Goal: Task Accomplishment & Management: Use online tool/utility

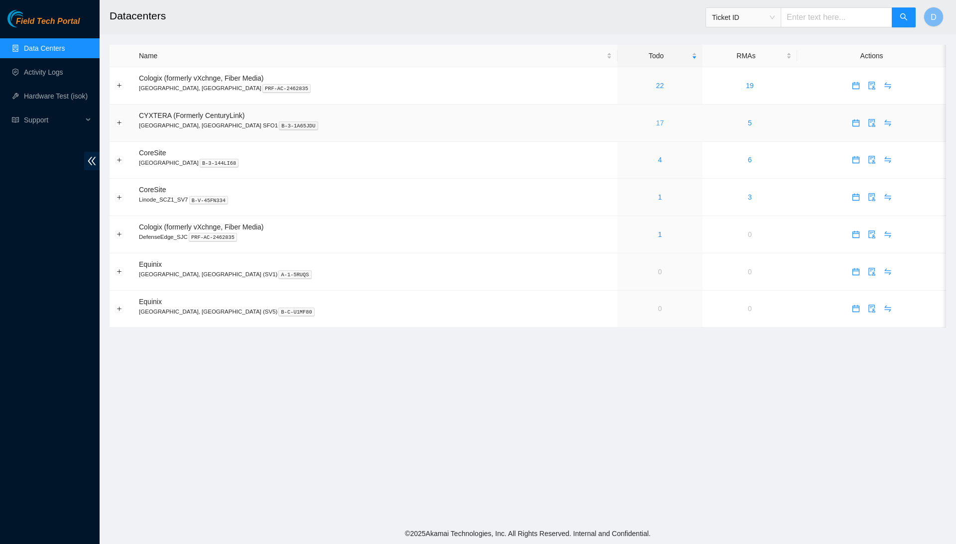
click at [656, 120] on link "17" at bounding box center [660, 123] width 8 height 8
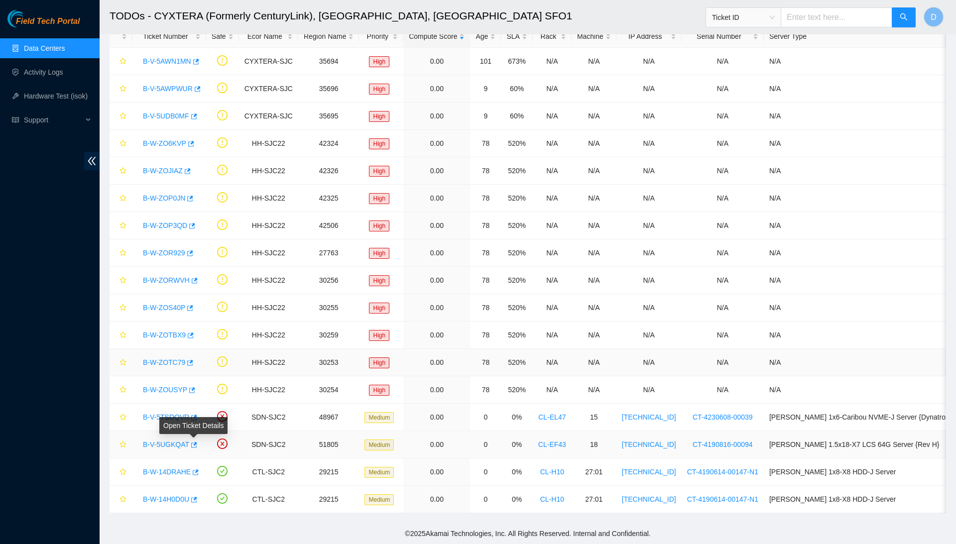
scroll to position [61, 0]
click at [193, 365] on icon "button" at bounding box center [190, 362] width 6 height 5
click at [194, 335] on div "Open Ticket Details" at bounding box center [190, 343] width 68 height 17
click at [194, 334] on icon "button" at bounding box center [191, 335] width 6 height 5
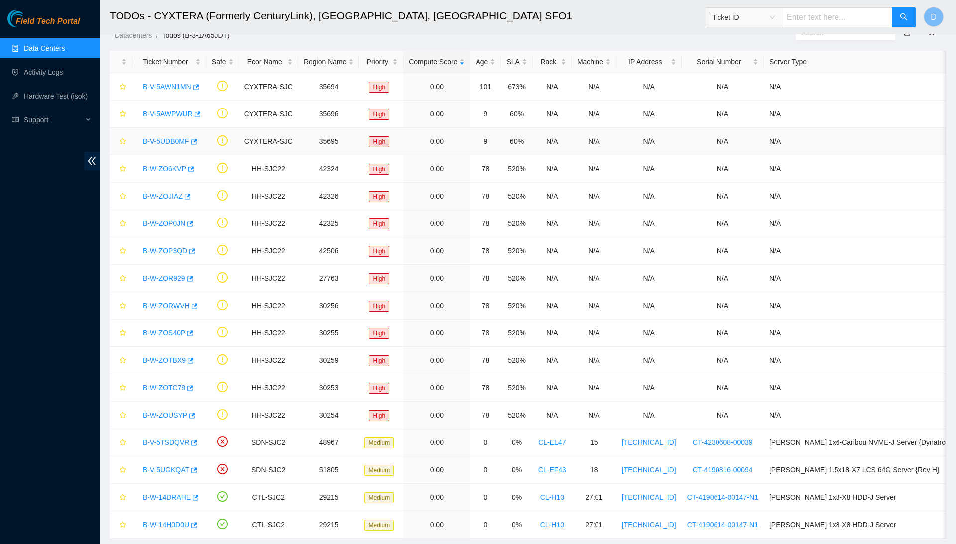
scroll to position [38, 0]
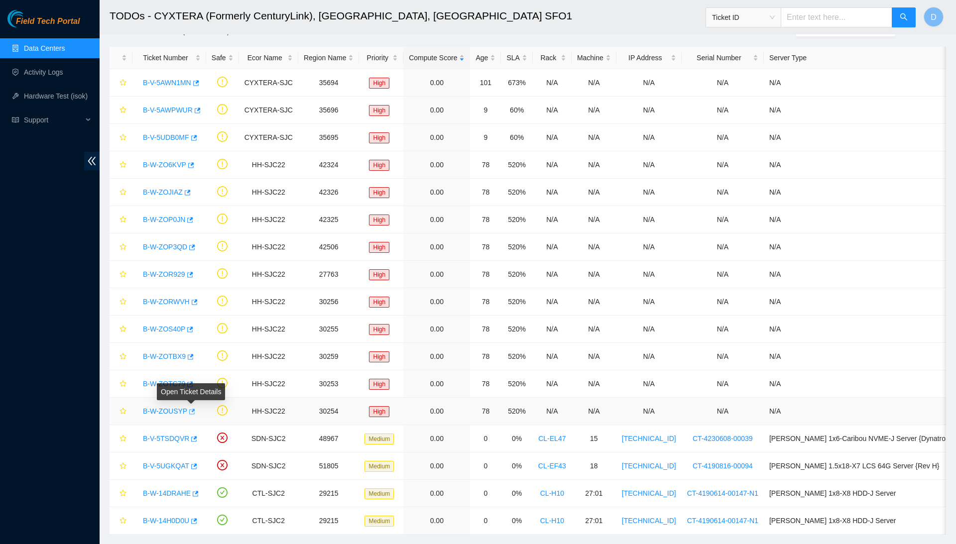
click at [195, 412] on icon "button" at bounding box center [191, 411] width 7 height 7
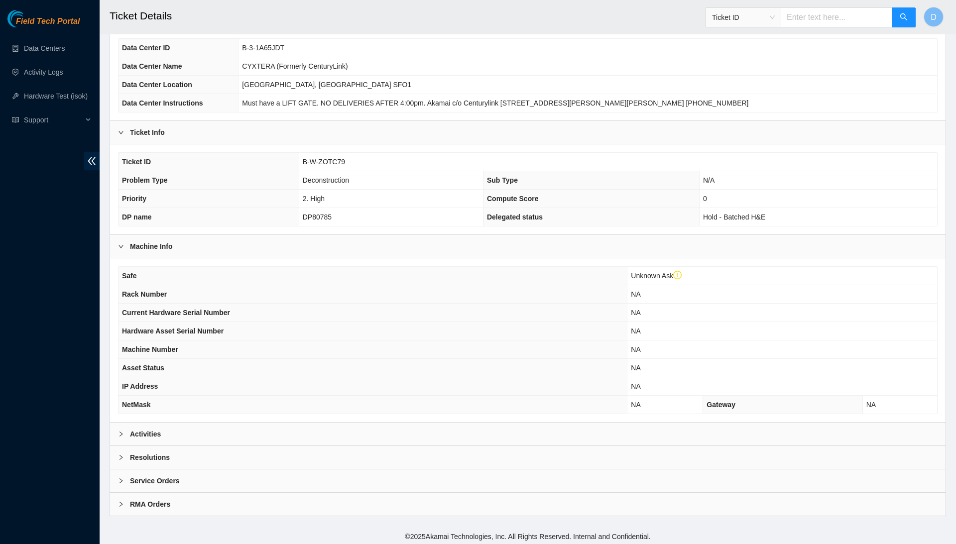
scroll to position [92, 0]
click at [263, 431] on div "Activities" at bounding box center [527, 434] width 835 height 23
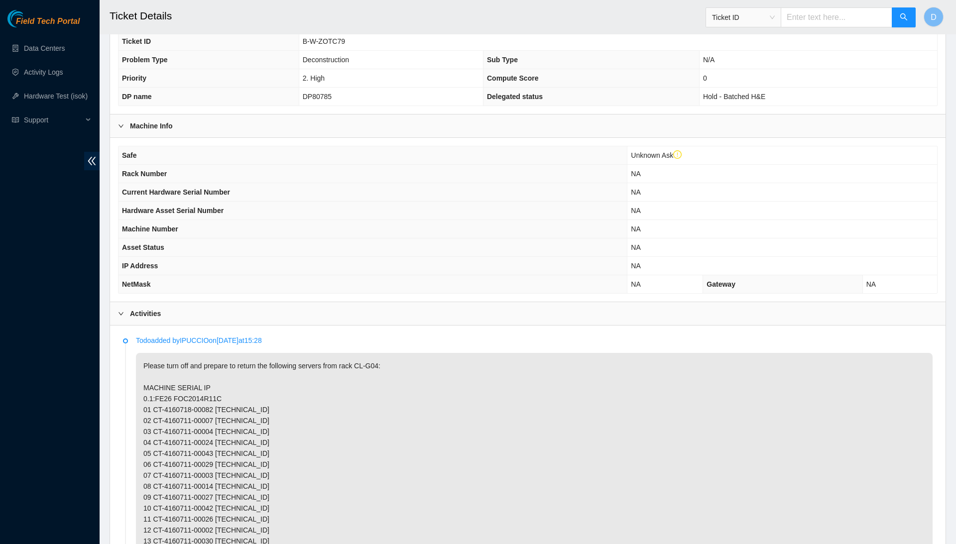
scroll to position [218, 0]
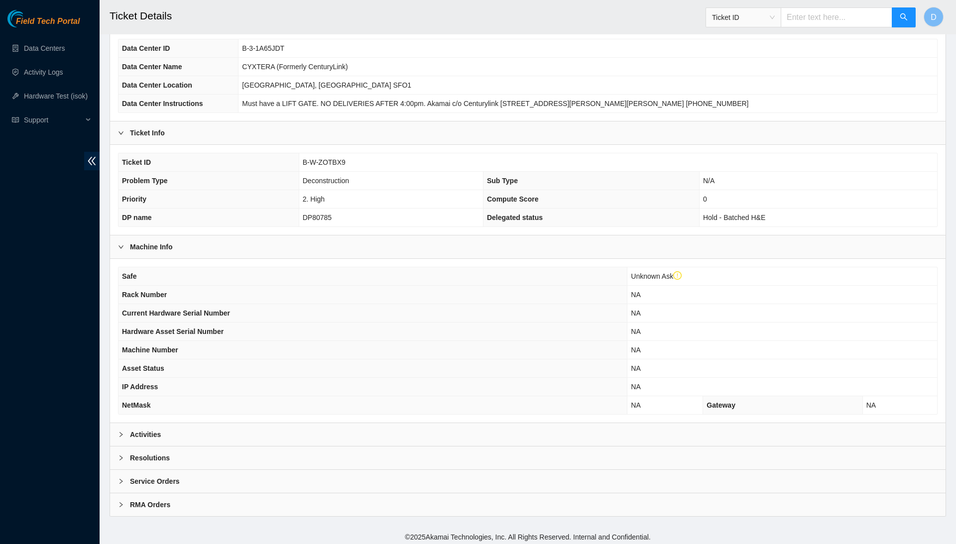
click at [229, 435] on div "Activities" at bounding box center [527, 434] width 835 height 23
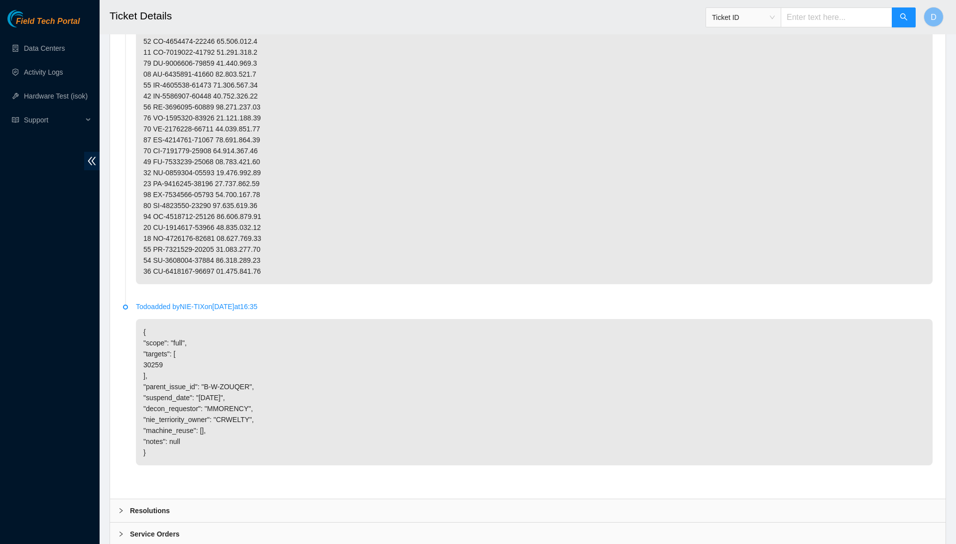
scroll to position [663, 0]
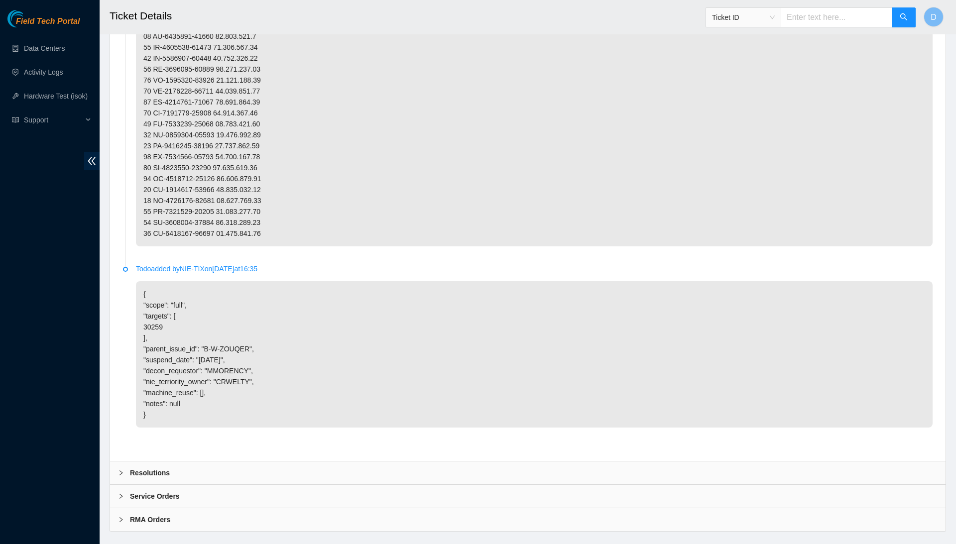
click at [261, 461] on div "Resolutions" at bounding box center [527, 472] width 835 height 23
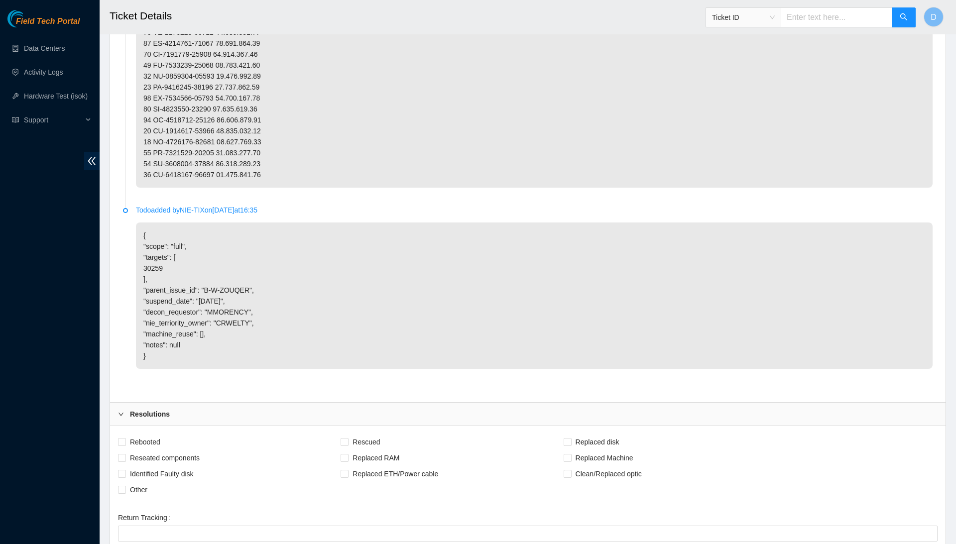
scroll to position [723, 0]
click at [393, 401] on div "Resolutions" at bounding box center [527, 412] width 835 height 23
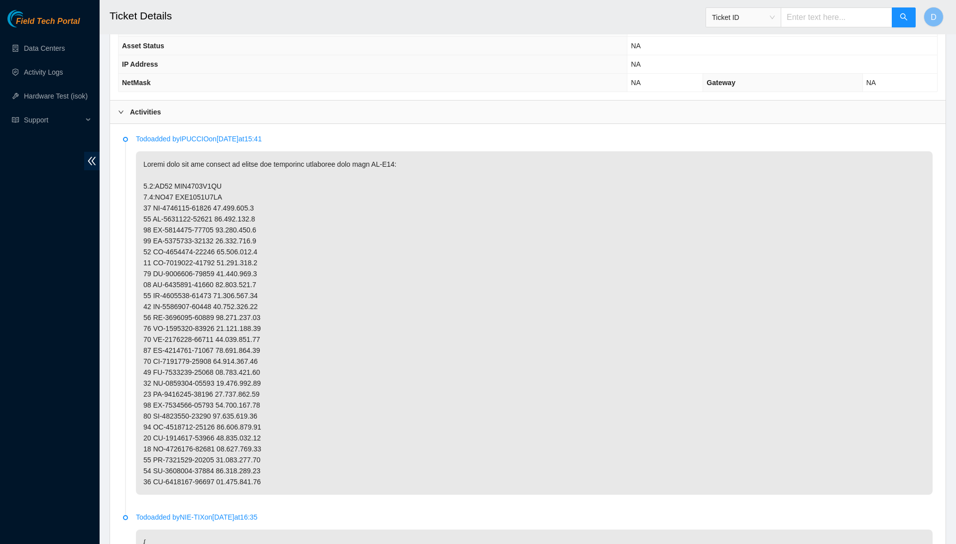
scroll to position [415, 0]
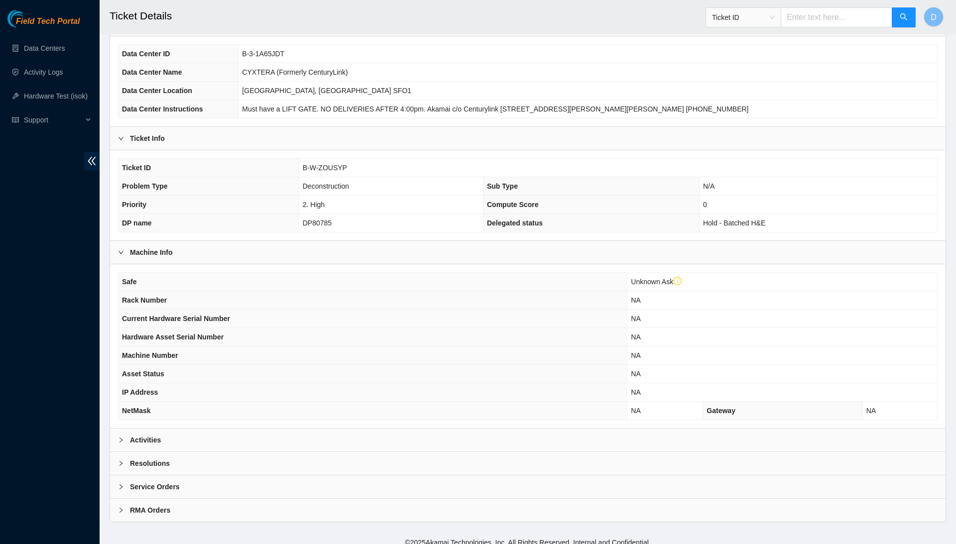
scroll to position [90, 0]
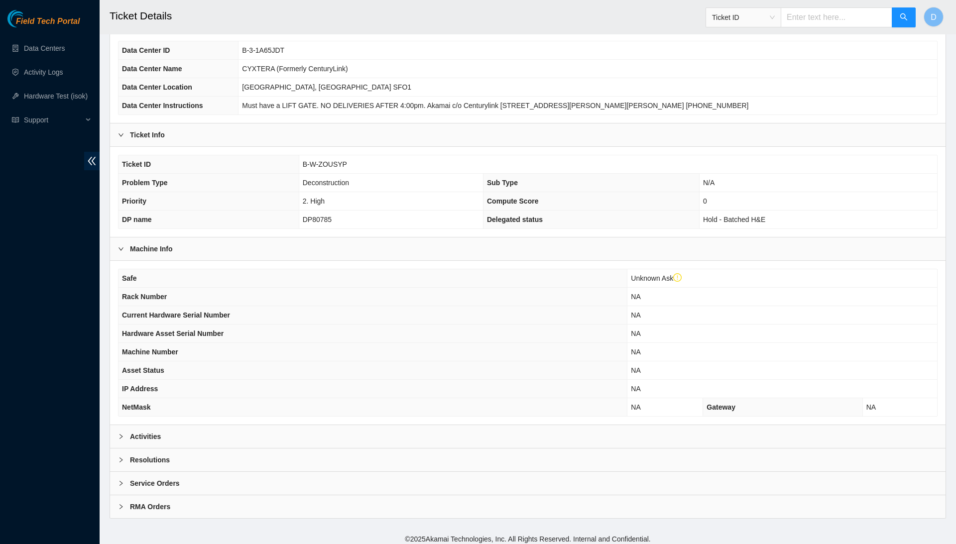
click at [333, 457] on div "Resolutions" at bounding box center [527, 459] width 835 height 23
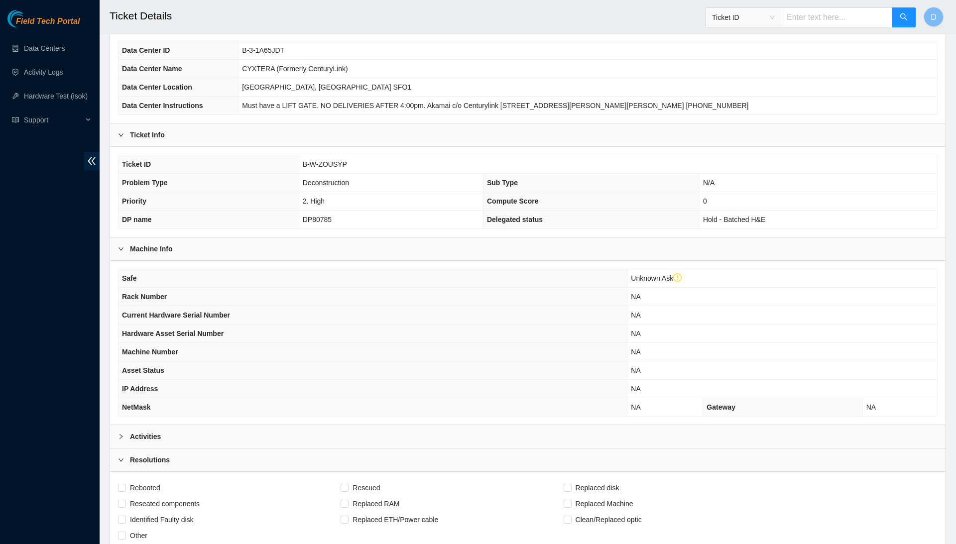
click at [345, 443] on div "Activities" at bounding box center [527, 436] width 835 height 23
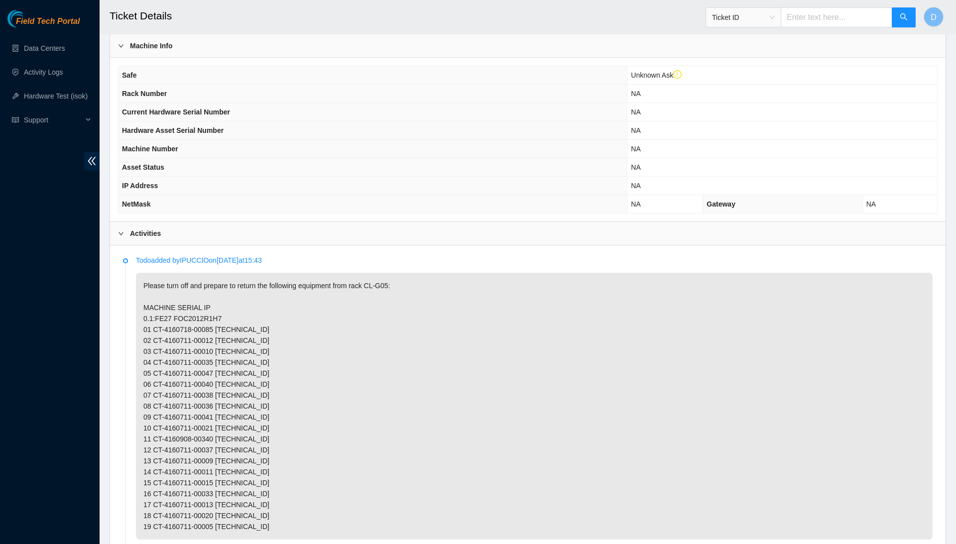
scroll to position [293, 0]
